Goal: Check status: Check status

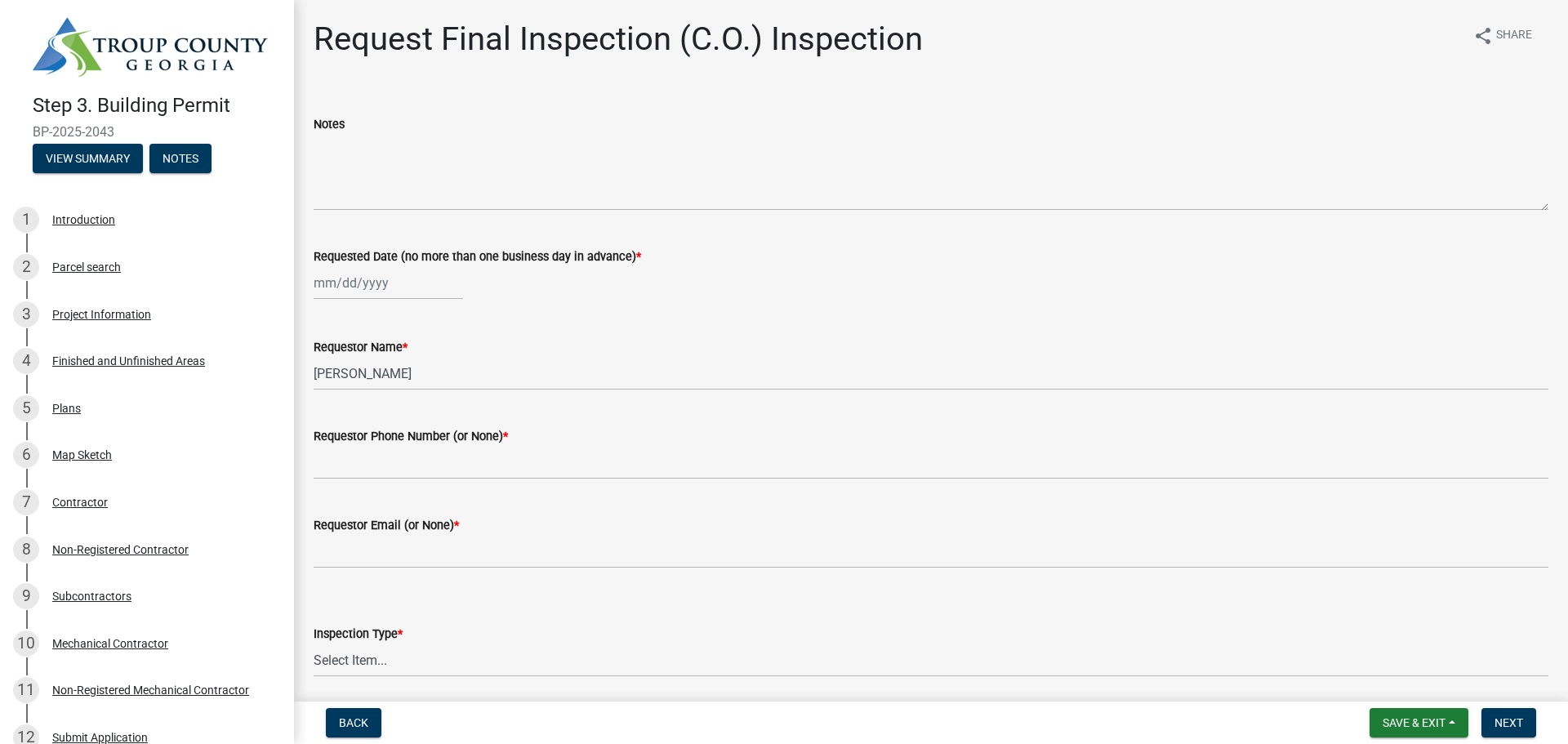
click at [120, 50] on img at bounding box center [150, 46] width 235 height 59
click at [96, 156] on button "View Summary" at bounding box center [88, 158] width 110 height 29
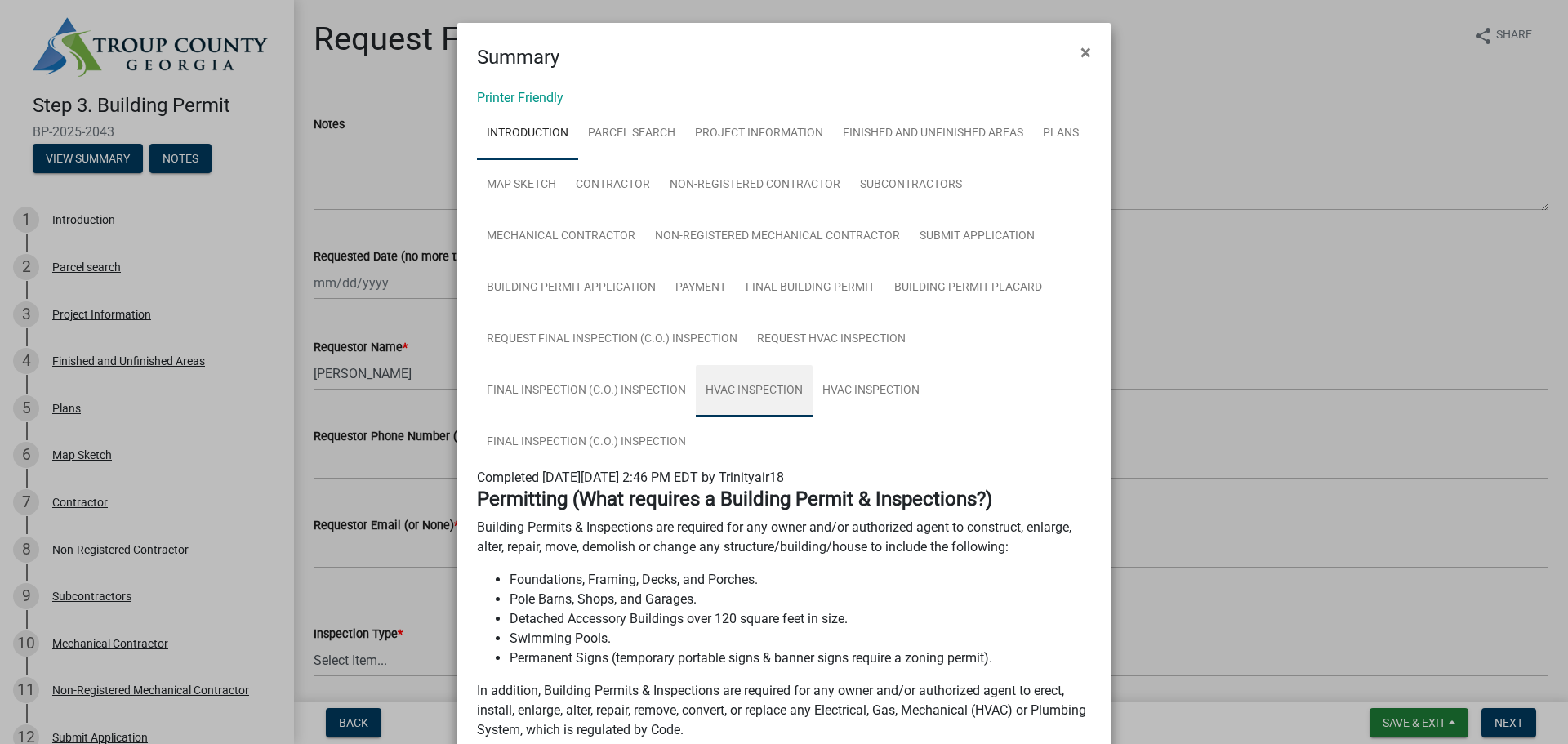
click at [742, 388] on link "HVAC Inspection" at bounding box center [754, 390] width 117 height 52
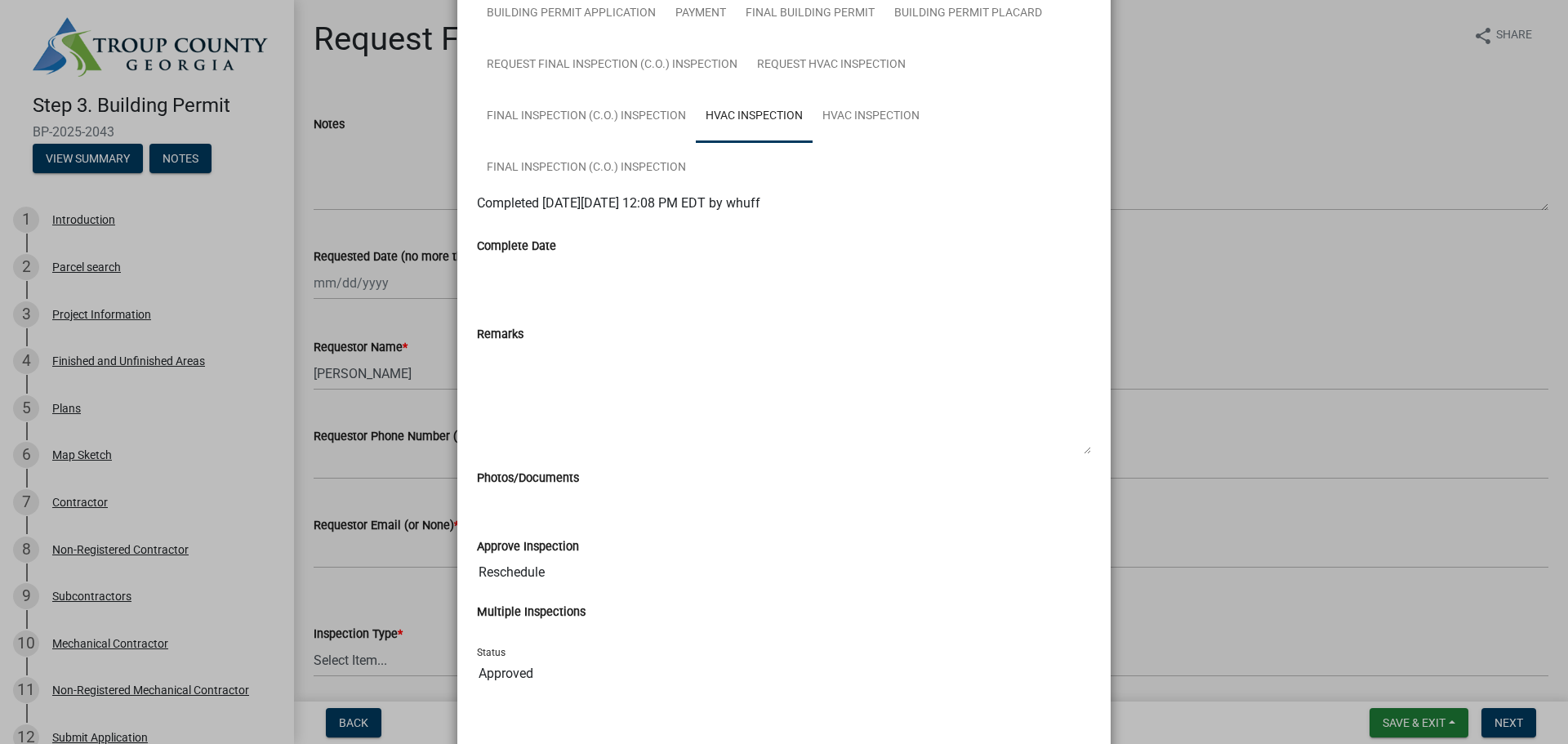
scroll to position [193, 0]
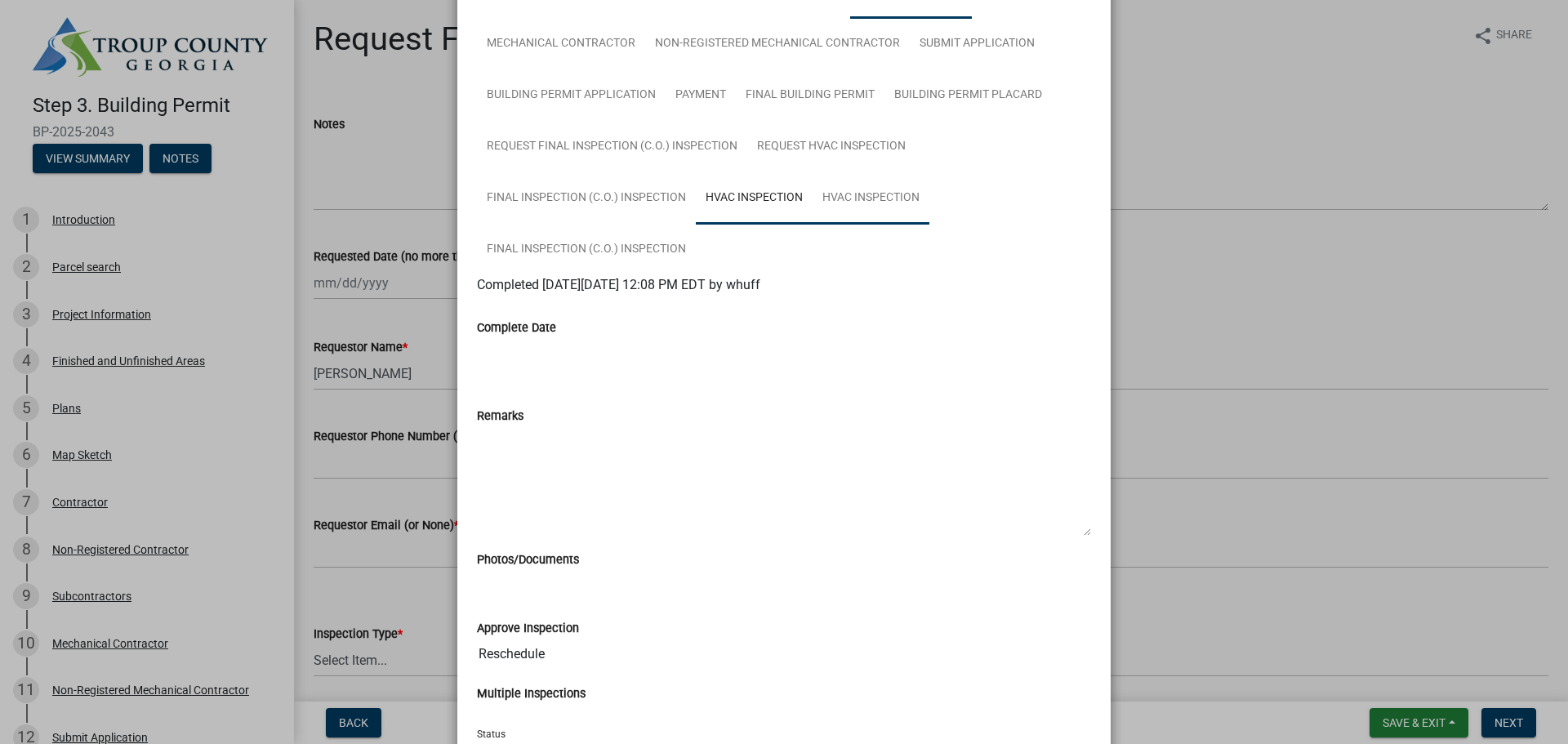
click at [854, 202] on link "HVAC Inspection" at bounding box center [871, 198] width 117 height 52
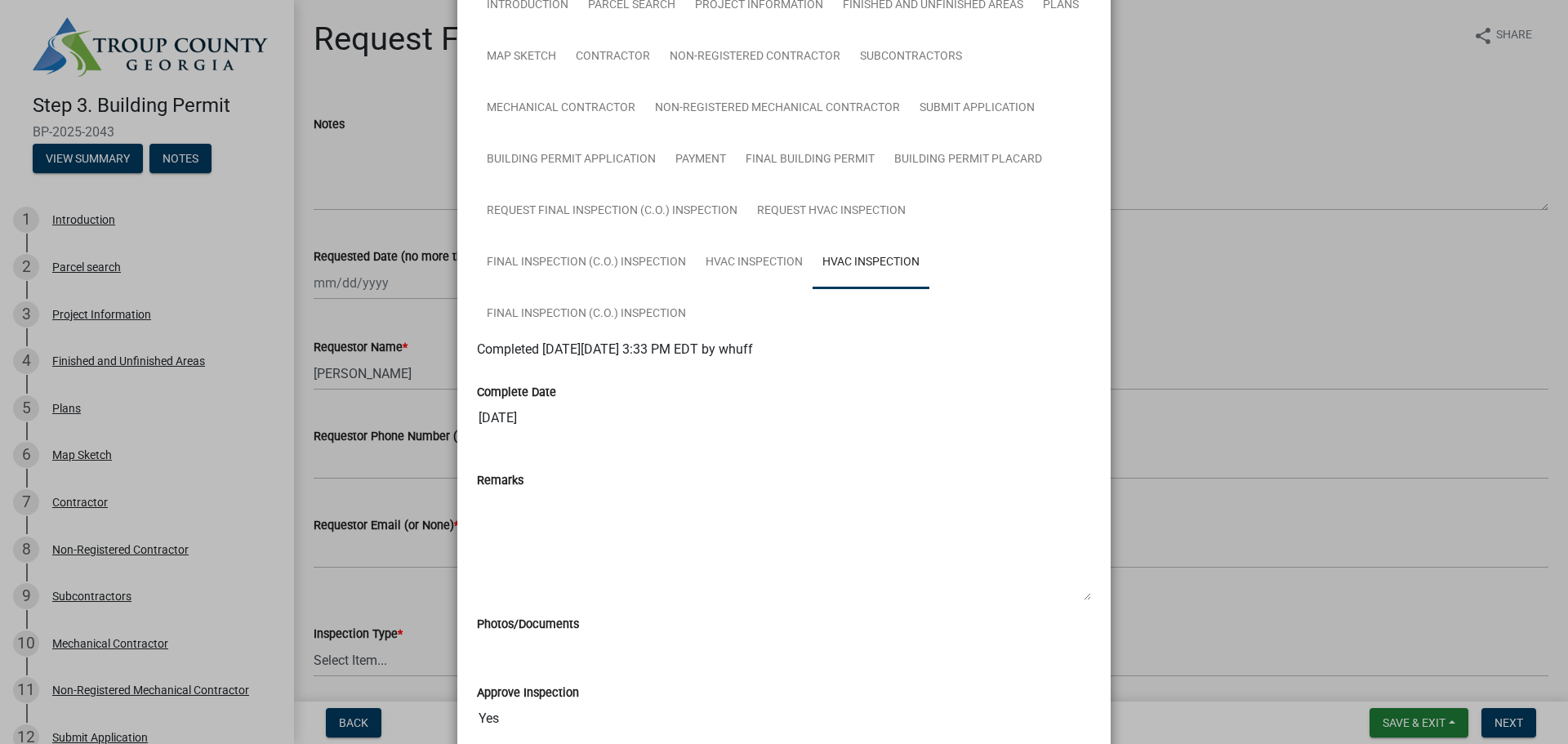
scroll to position [82, 0]
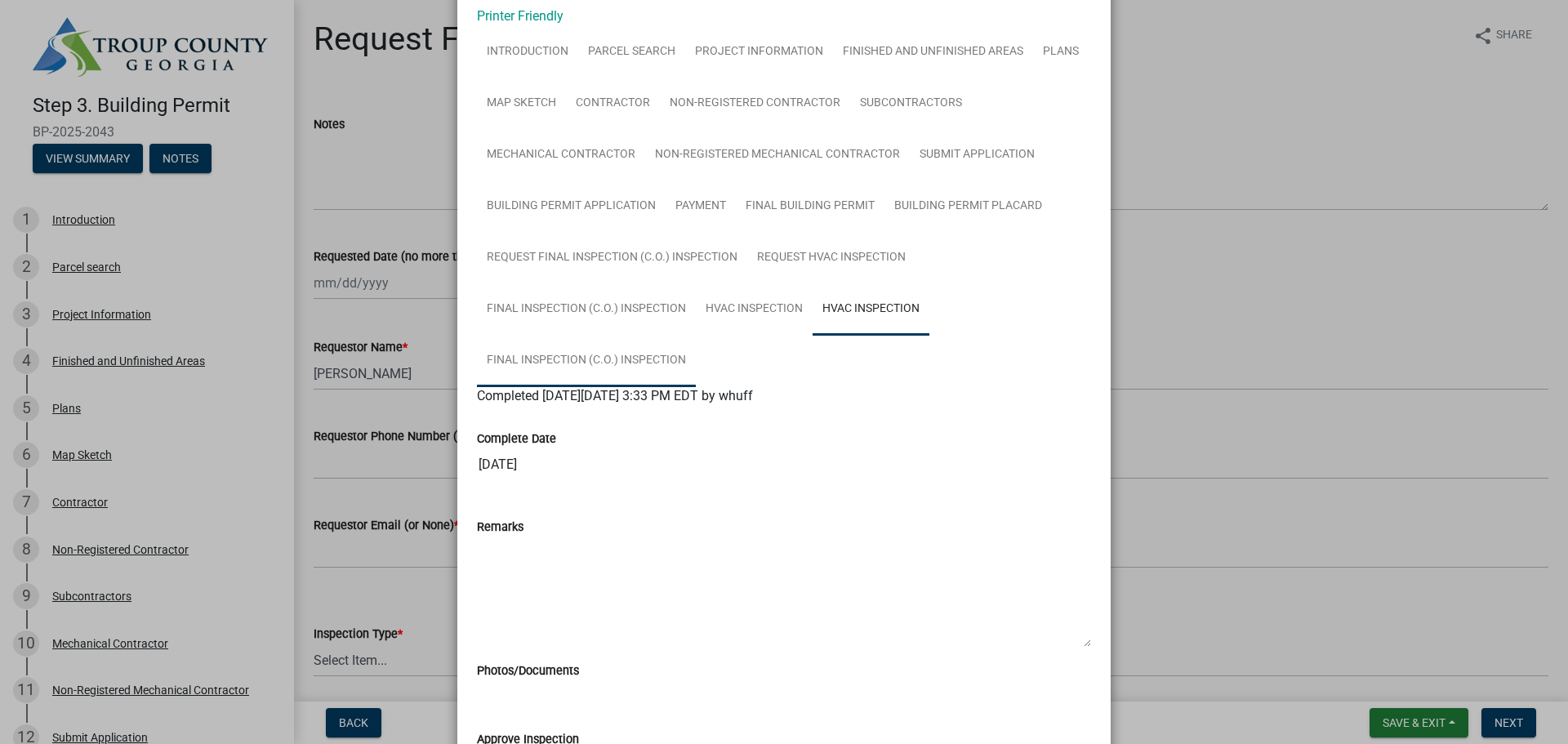
click at [572, 355] on link "Final Inspection (C.O.) Inspection" at bounding box center [586, 360] width 219 height 52
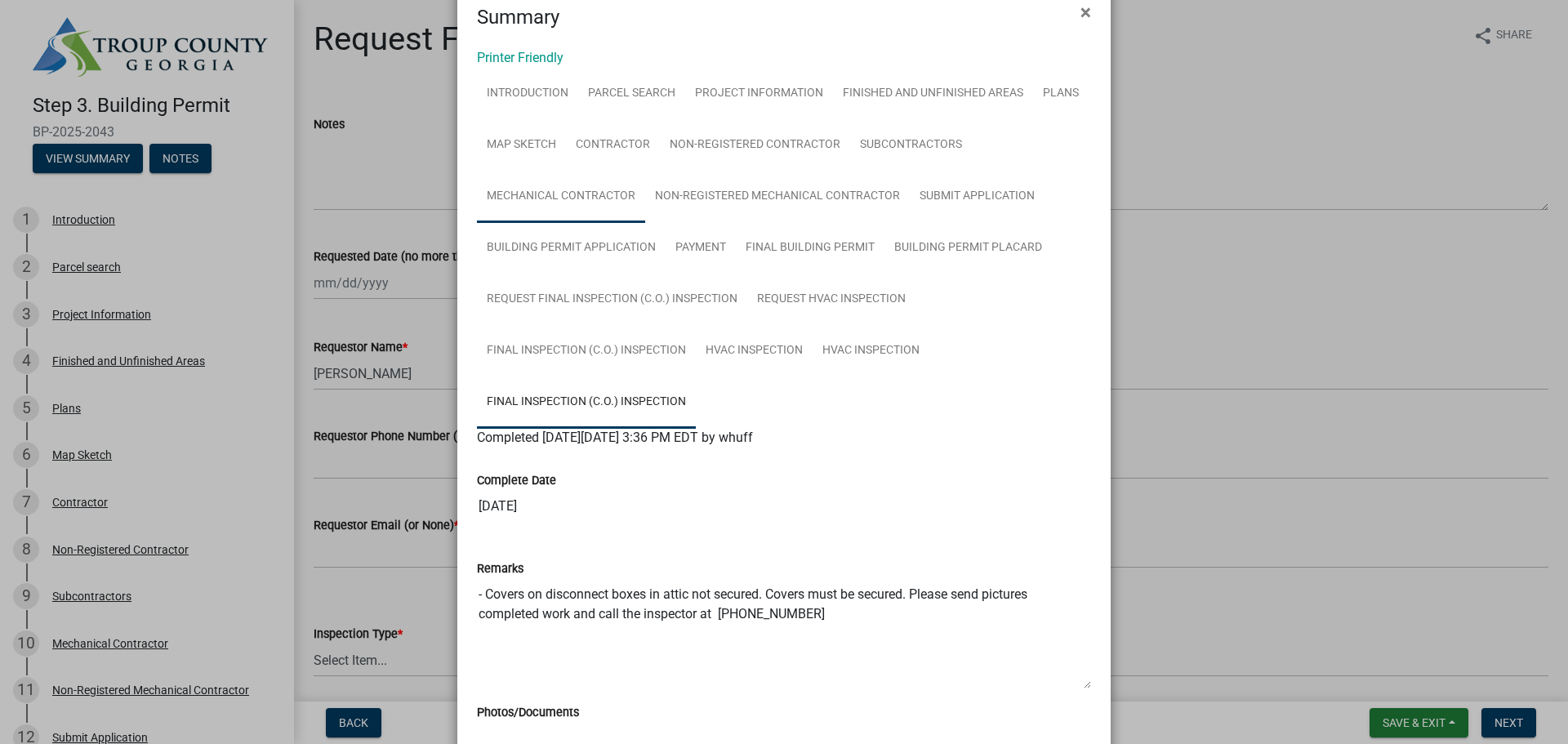
scroll to position [0, 0]
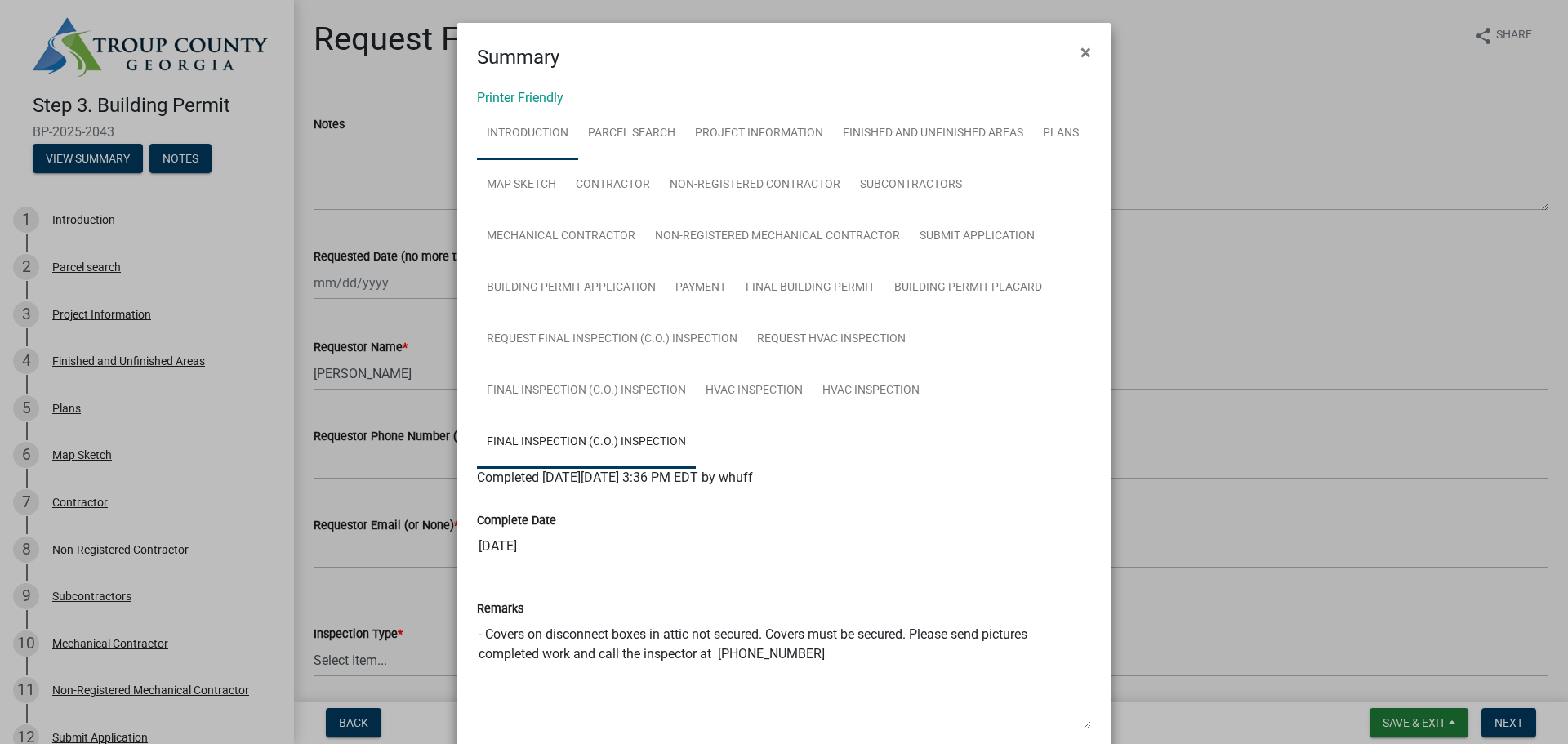
click at [542, 130] on link "Introduction" at bounding box center [528, 134] width 101 height 52
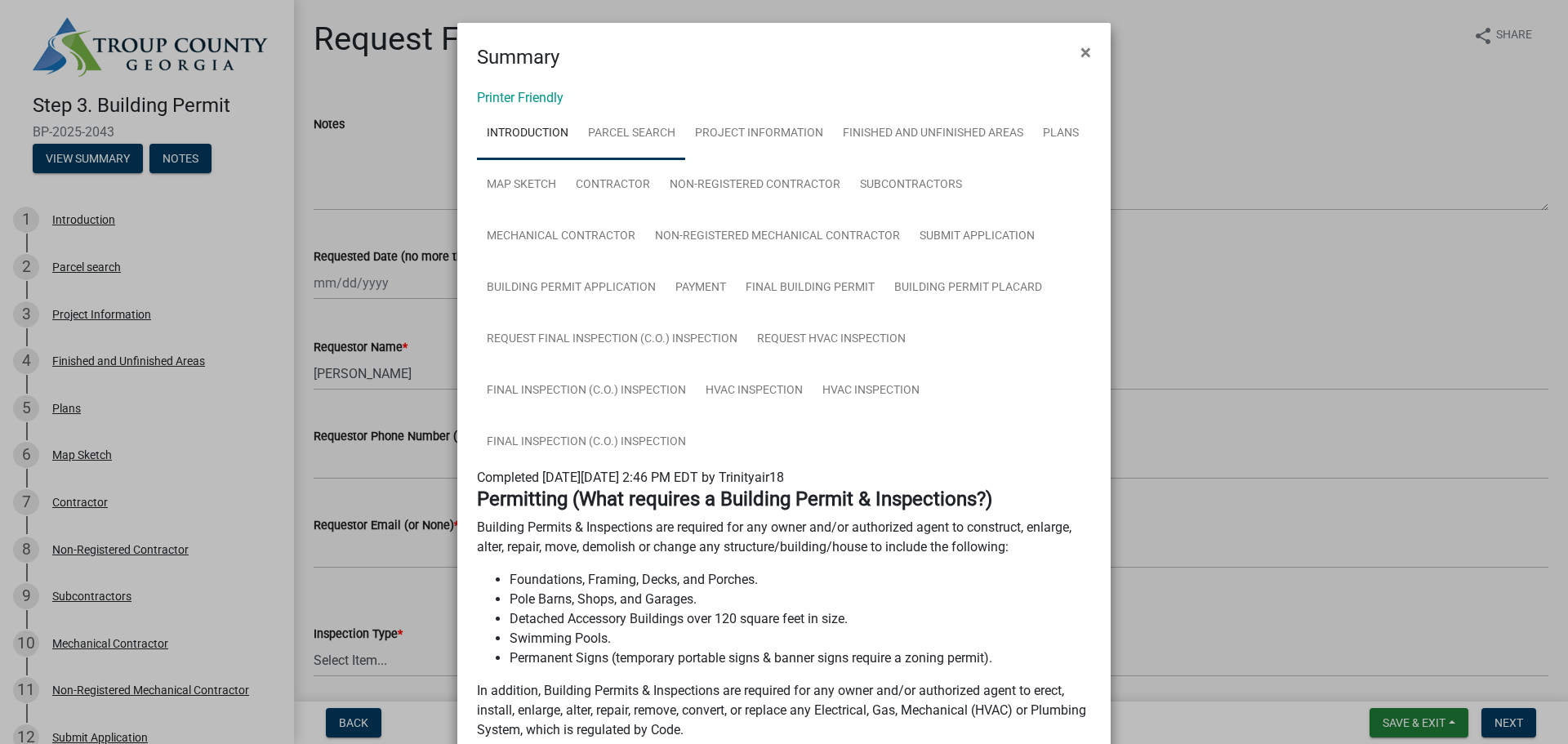
click at [612, 130] on link "Parcel search" at bounding box center [632, 134] width 107 height 52
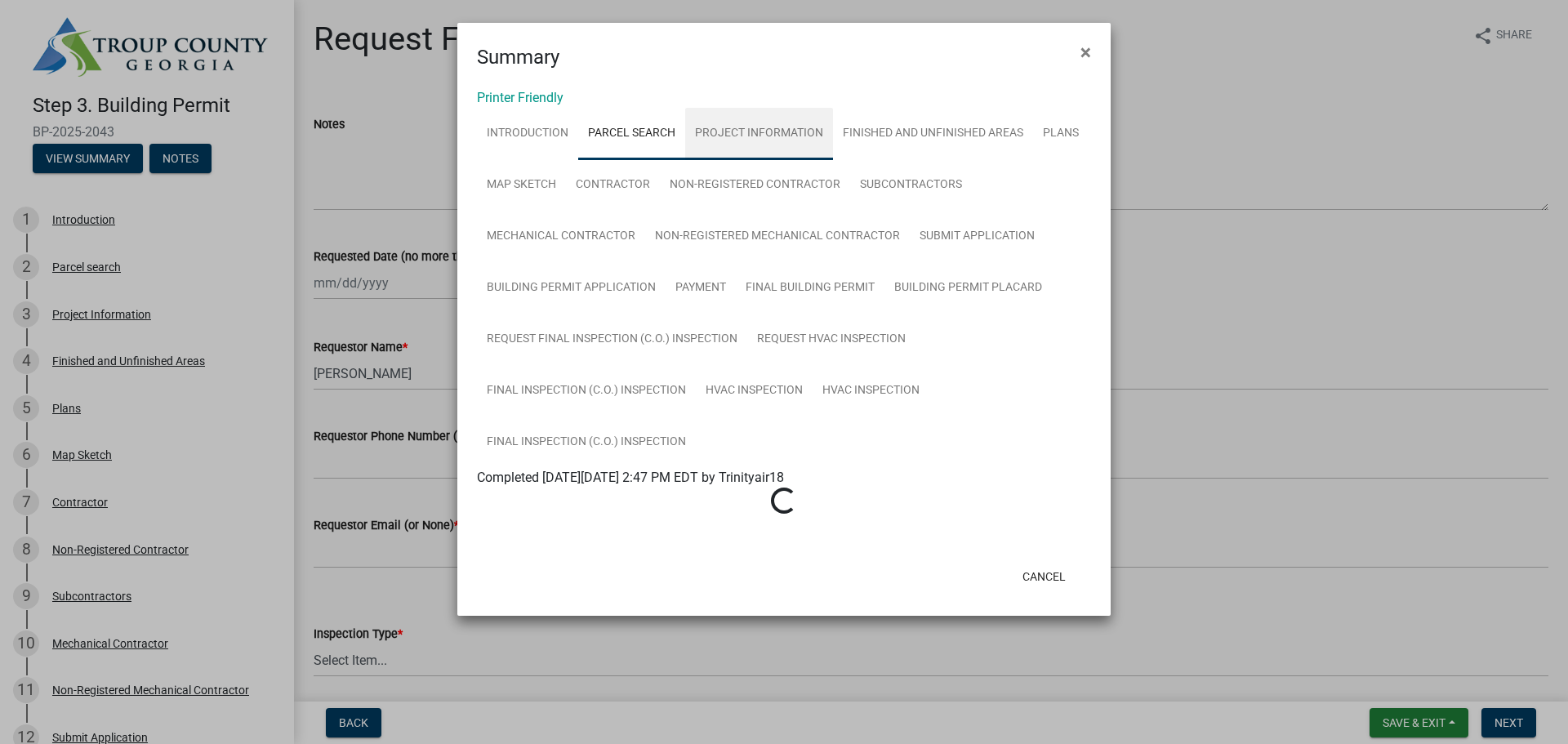
click at [758, 130] on link "Project Information" at bounding box center [759, 134] width 148 height 52
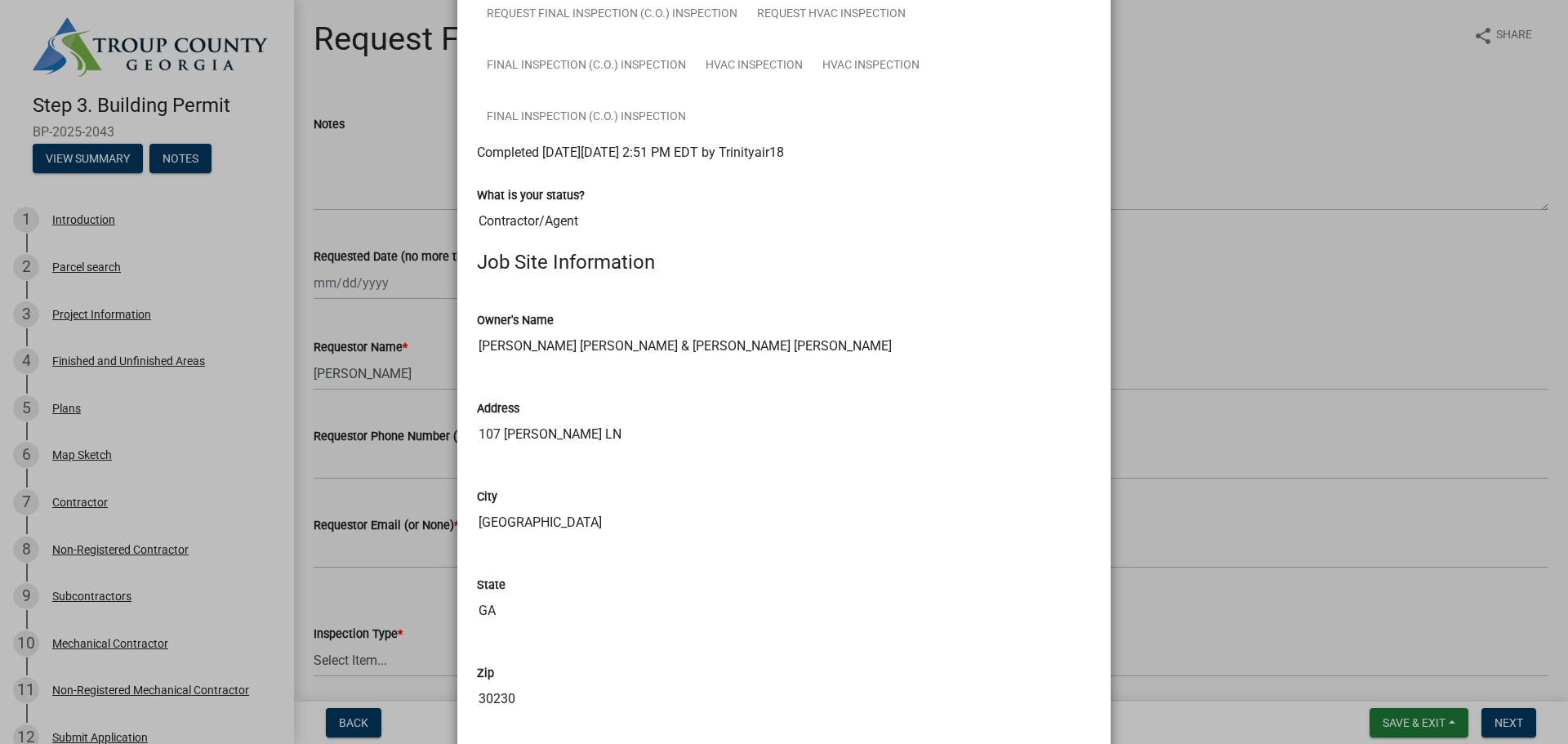
scroll to position [327, 0]
drag, startPoint x: 522, startPoint y: 117, endPoint x: 543, endPoint y: 119, distance: 21.1
click at [522, 117] on link "Final Inspection (C.O.) Inspection" at bounding box center [586, 116] width 219 height 52
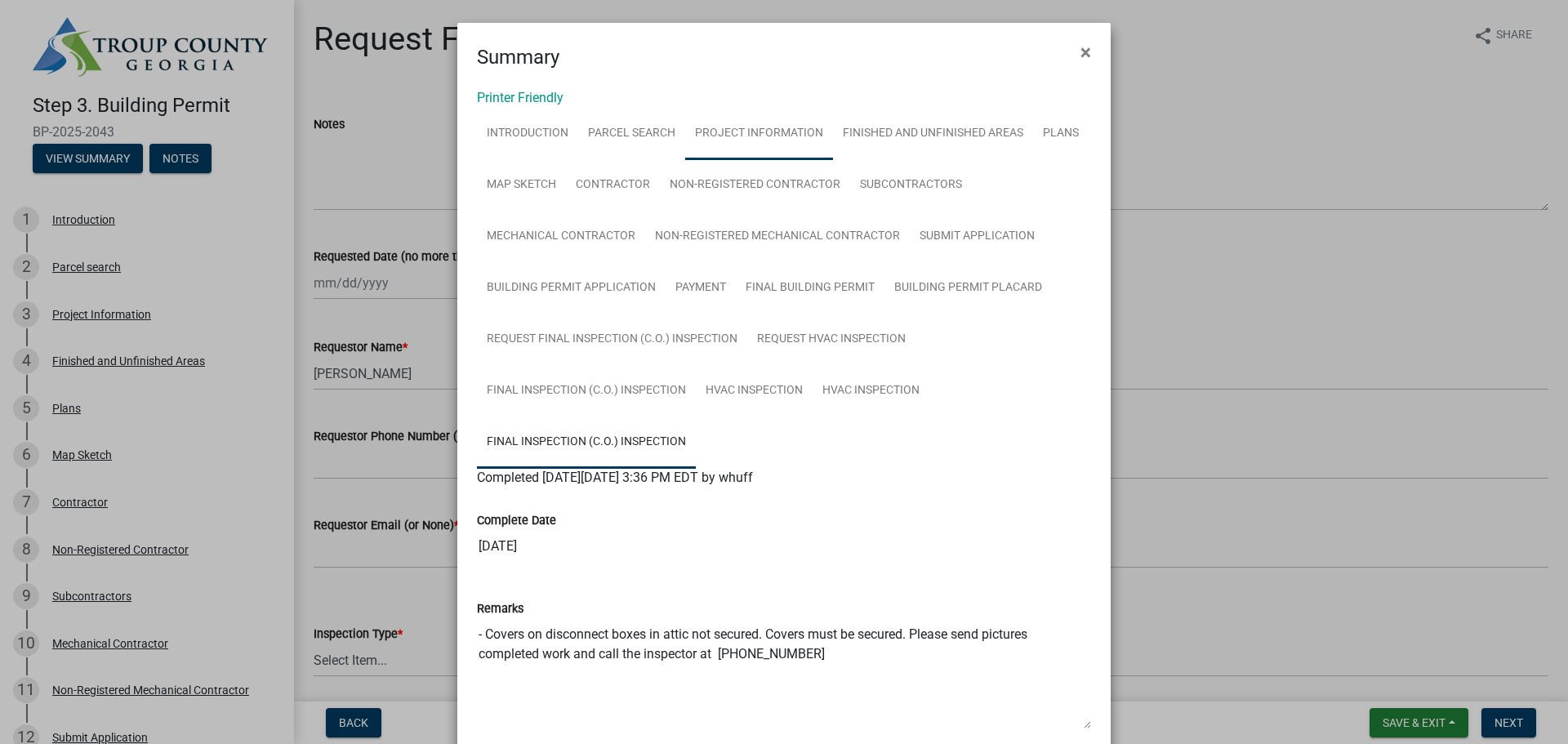
click at [790, 127] on link "Project Information" at bounding box center [759, 134] width 148 height 52
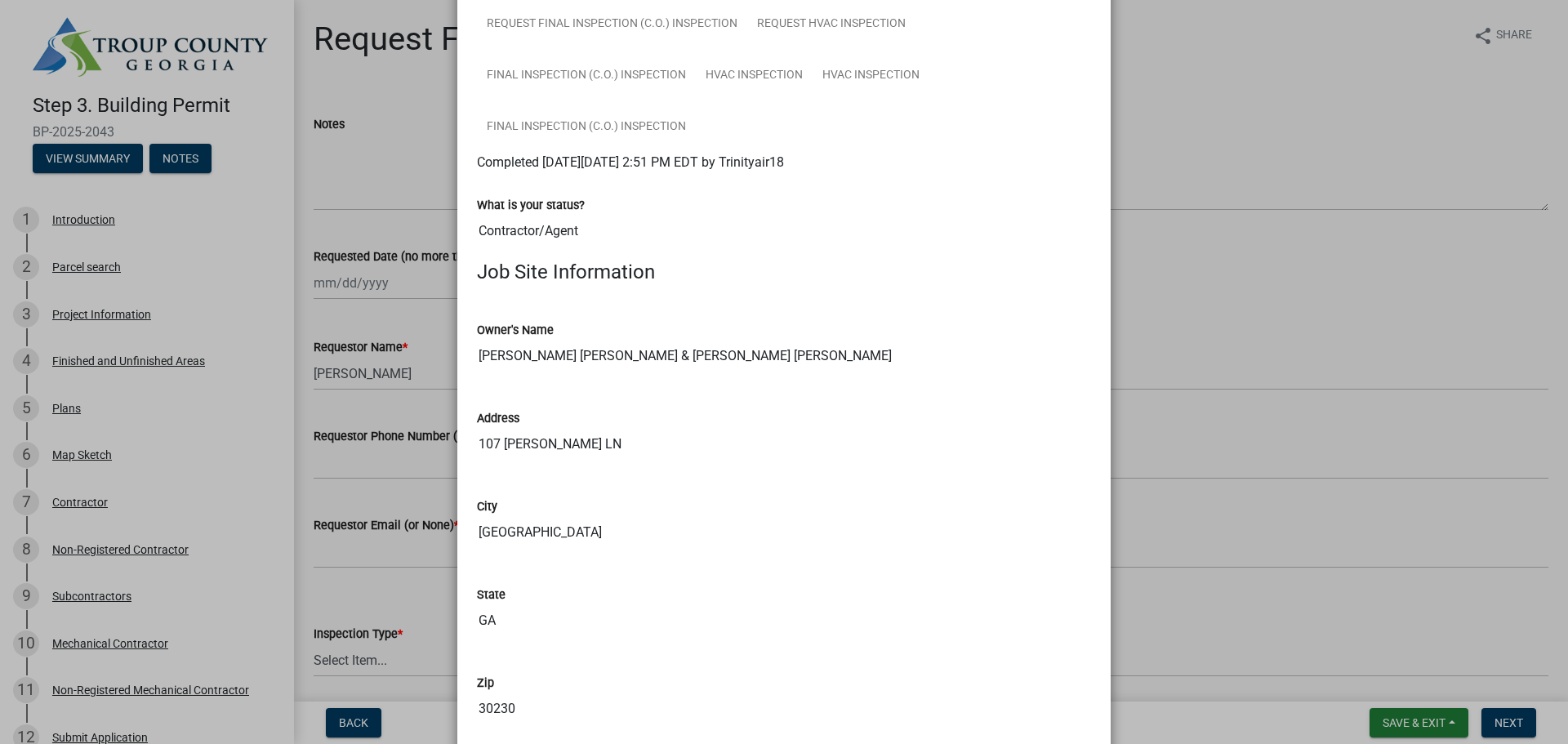
scroll to position [327, 0]
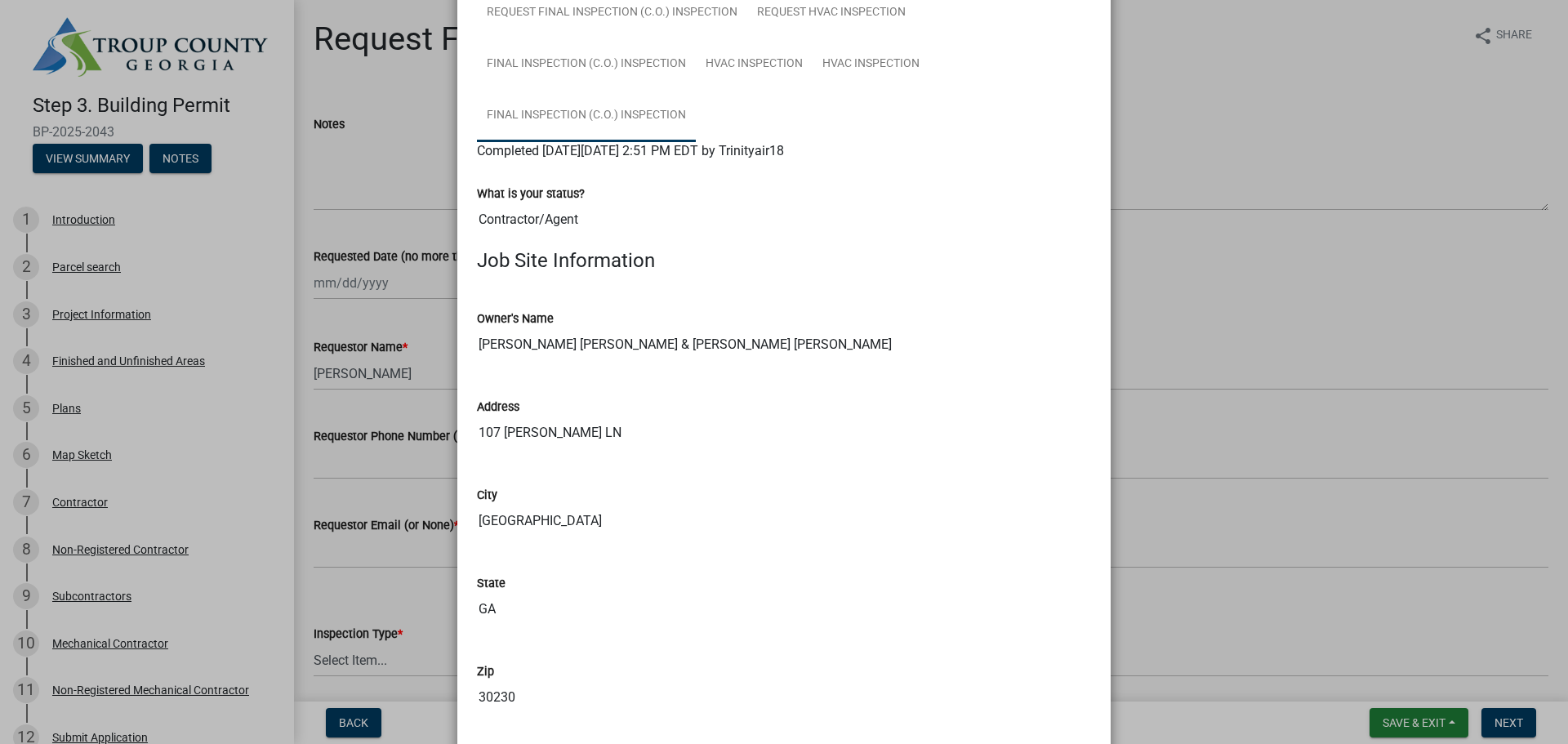
click at [603, 106] on link "Final Inspection (C.O.) Inspection" at bounding box center [586, 116] width 219 height 52
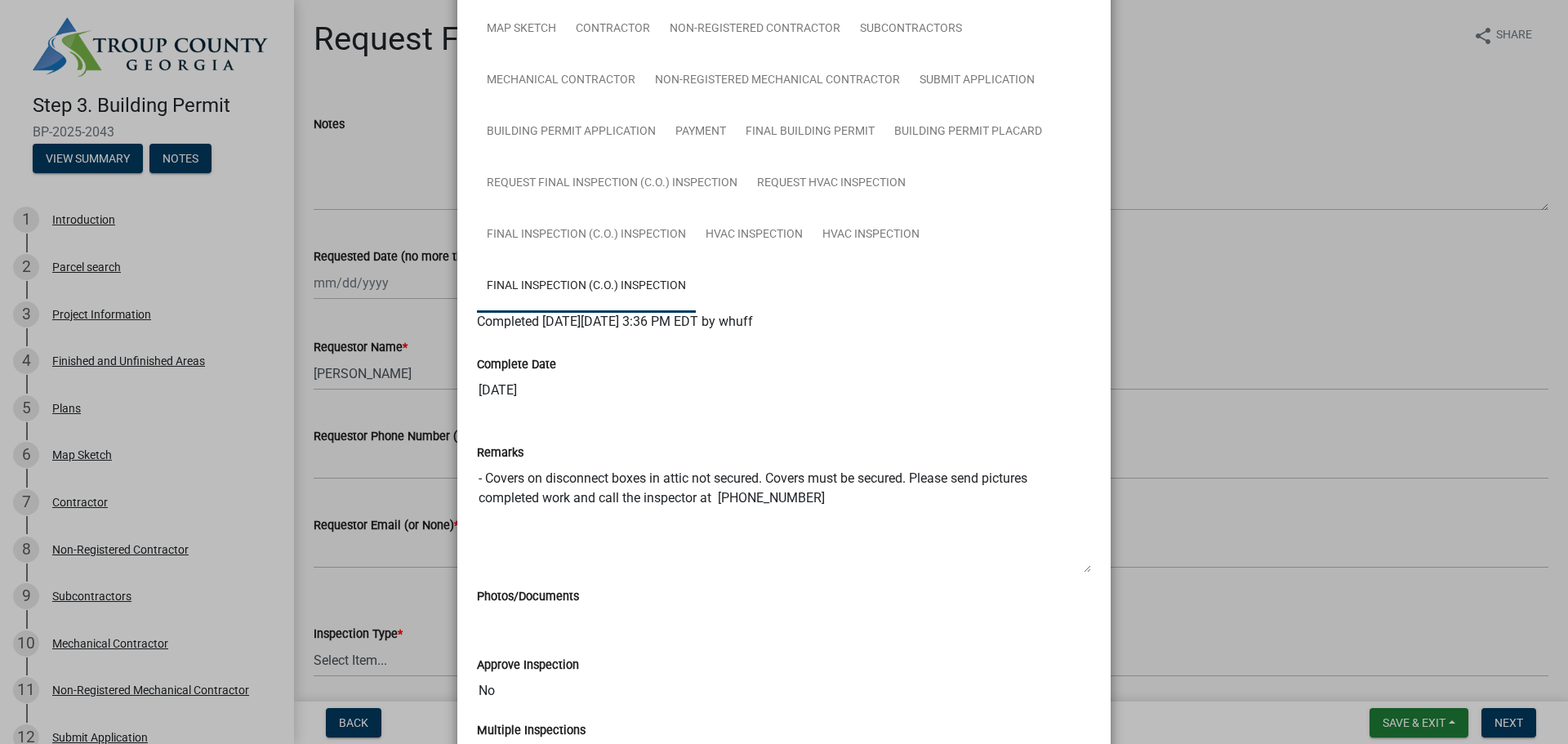
scroll to position [245, 0]
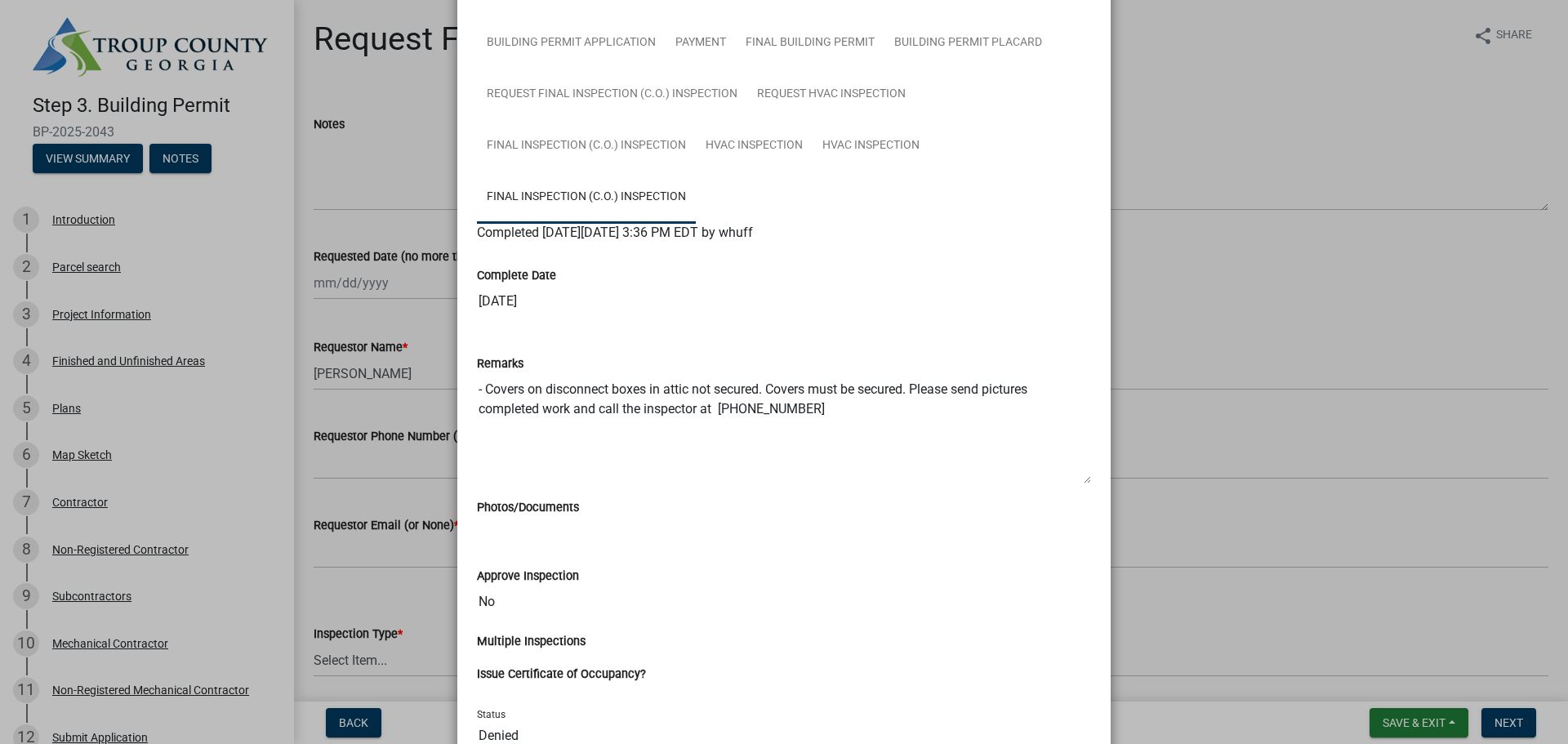
click at [1366, 142] on ngb-modal-window "Summary × Printer Friendly Introduction Parcel search Project Information Finis…" at bounding box center [784, 372] width 1568 height 744
